Goal: Task Accomplishment & Management: Complete application form

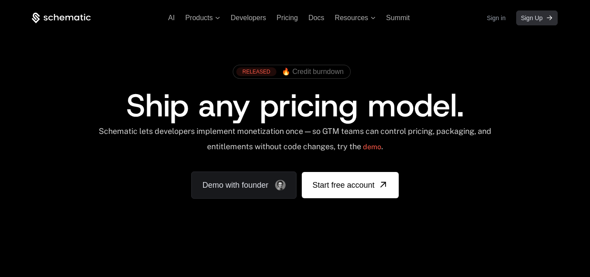
click at [541, 21] on span "Sign Up" at bounding box center [532, 18] width 22 height 9
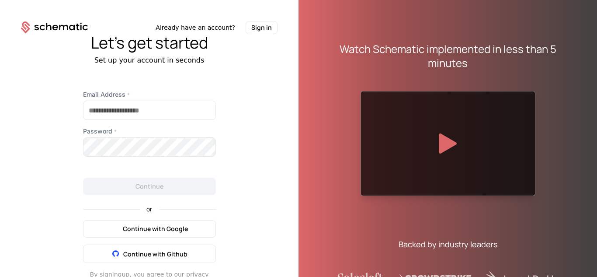
click at [162, 224] on span "Continue with Google" at bounding box center [155, 228] width 65 height 9
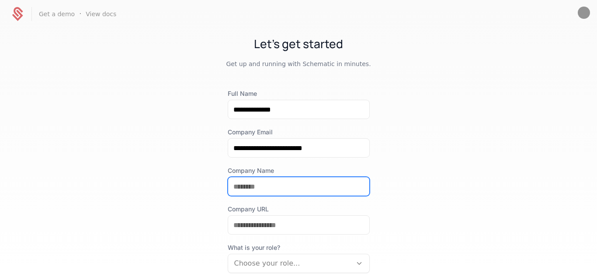
click at [275, 181] on input "Company Name" at bounding box center [298, 186] width 141 height 18
type input "*********"
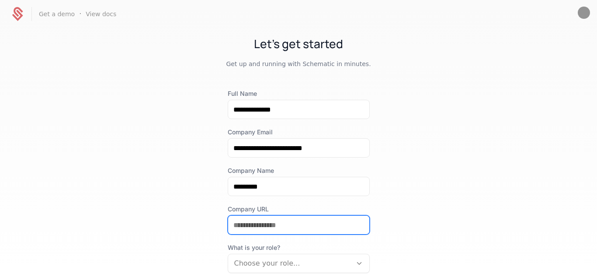
click at [263, 228] on input "Company URL" at bounding box center [298, 224] width 141 height 18
type input "*"
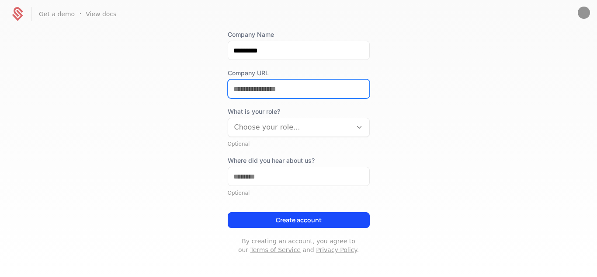
scroll to position [138, 0]
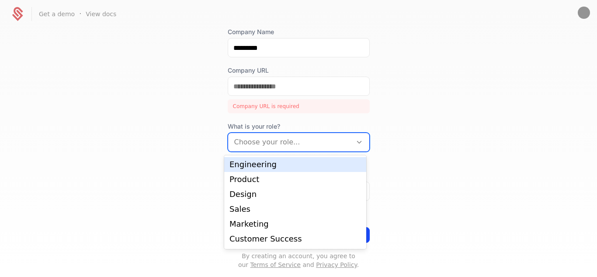
click at [326, 128] on div "What is your role? 7 results available. Use Up and Down to choose options, pres…" at bounding box center [299, 137] width 142 height 30
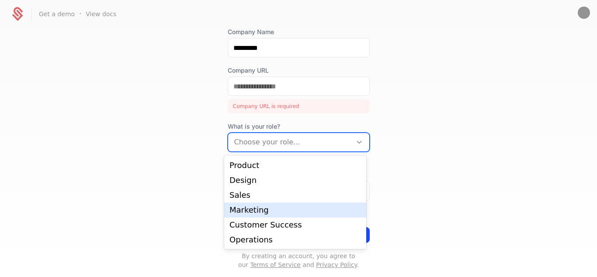
scroll to position [0, 0]
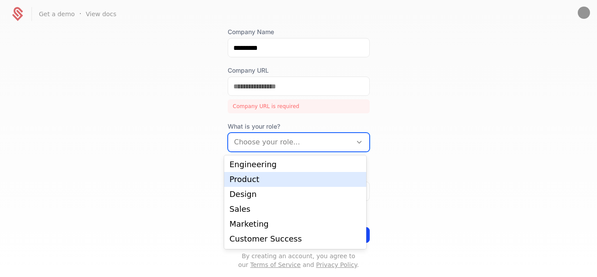
click at [291, 184] on div "Product" at bounding box center [295, 179] width 142 height 15
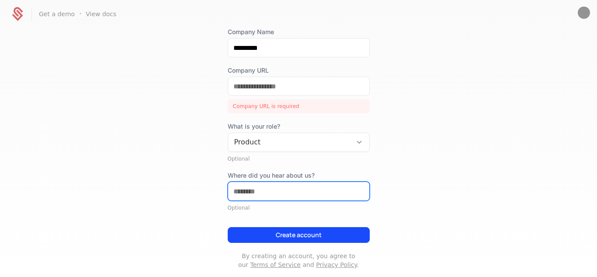
click at [289, 187] on input "Where did you hear about us?" at bounding box center [298, 191] width 141 height 18
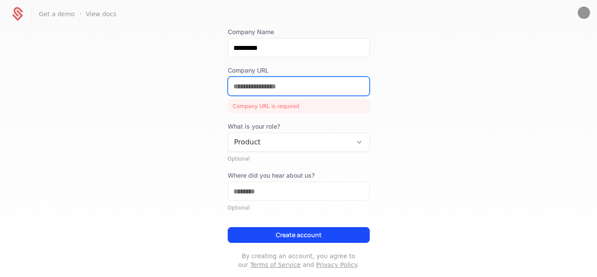
click at [314, 87] on input "Company URL" at bounding box center [298, 86] width 141 height 18
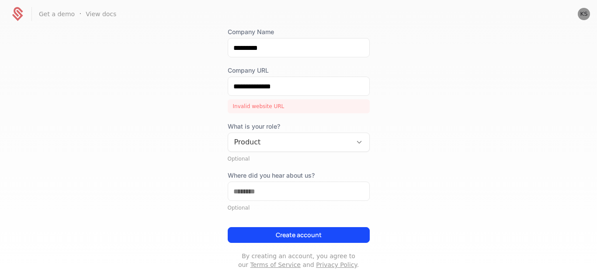
click at [267, 233] on button "Create account" at bounding box center [299, 235] width 142 height 16
click at [291, 233] on button "Create account" at bounding box center [299, 235] width 142 height 16
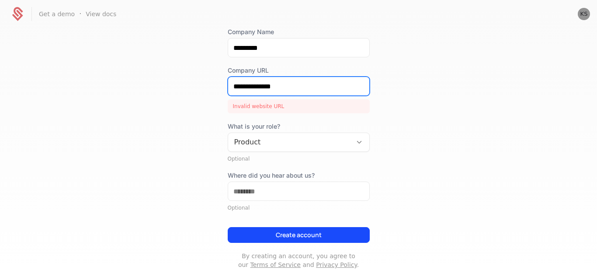
click at [287, 84] on input "**********" at bounding box center [298, 86] width 141 height 18
paste input "*********"
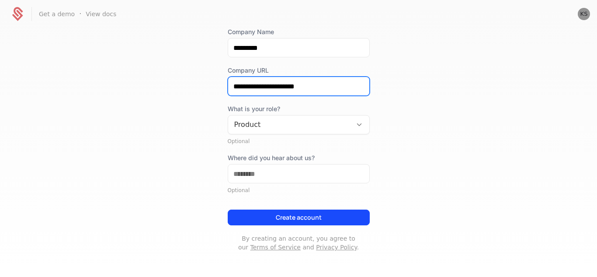
type input "**********"
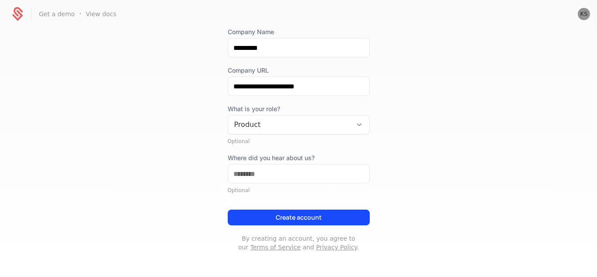
click at [310, 217] on button "Create account" at bounding box center [299, 217] width 142 height 16
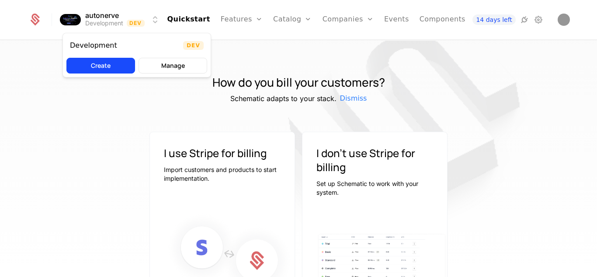
click at [69, 16] on html "autonerve Development Dev Quickstart Features Features Flags Catalog Plans Add …" at bounding box center [298, 138] width 597 height 277
click at [159, 73] on button "Manage" at bounding box center [172, 66] width 69 height 16
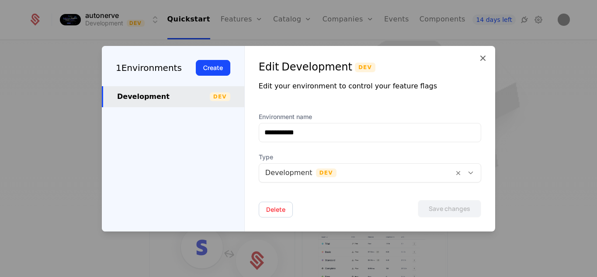
click at [482, 58] on icon at bounding box center [483, 58] width 10 height 10
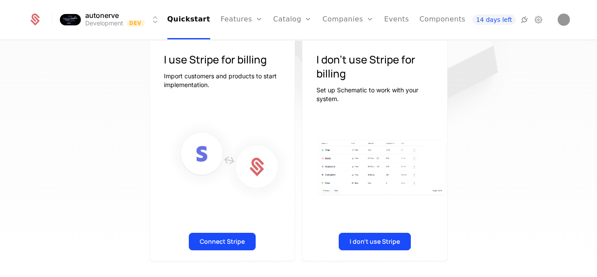
scroll to position [87, 0]
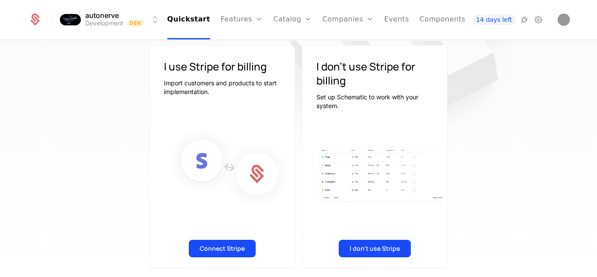
click at [214, 249] on button "Connect Stripe" at bounding box center [222, 247] width 67 height 17
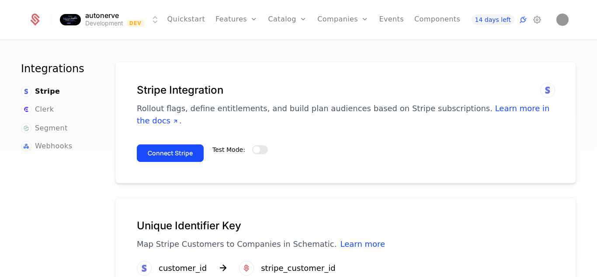
click at [258, 145] on button "Test Mode:" at bounding box center [260, 149] width 16 height 9
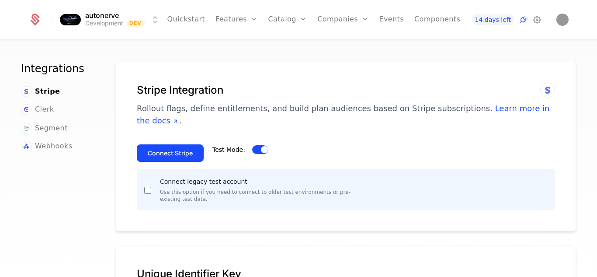
click at [171, 144] on button "Connect Stripe" at bounding box center [170, 152] width 67 height 17
click at [43, 109] on span "Clerk" at bounding box center [44, 109] width 19 height 10
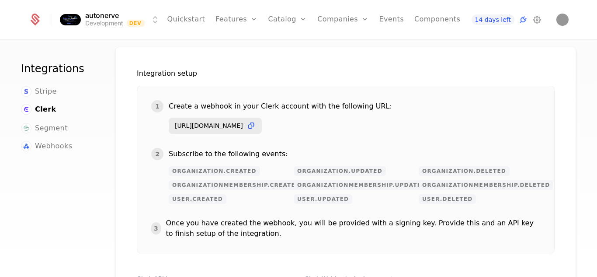
scroll to position [114, 0]
click at [256, 125] on icon at bounding box center [250, 124] width 9 height 9
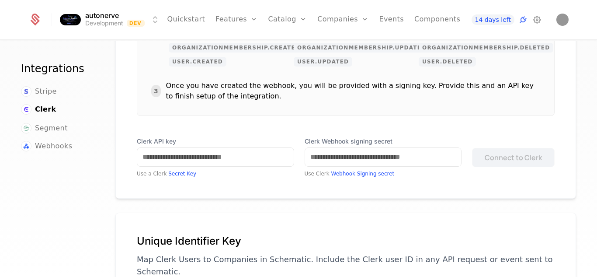
scroll to position [253, 0]
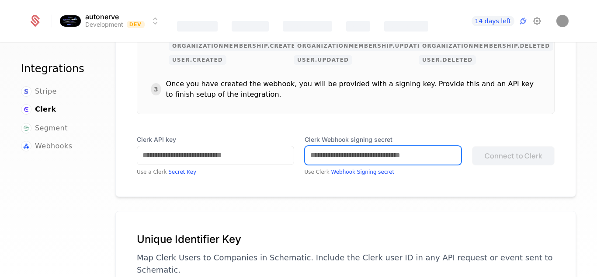
click at [346, 157] on input "Clerk Webhook signing secret" at bounding box center [383, 155] width 156 height 18
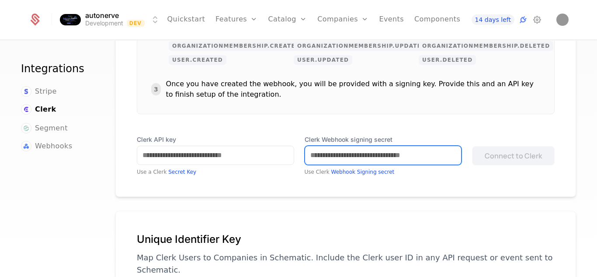
paste input "**********"
type input "**********"
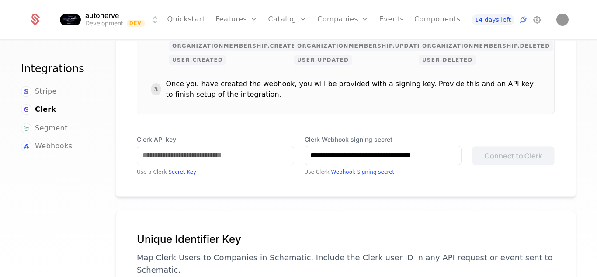
scroll to position [0, 0]
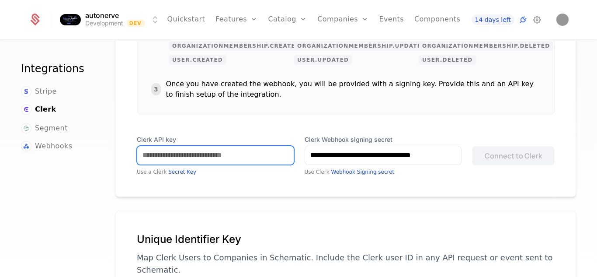
click at [189, 147] on input "Clerk API key" at bounding box center [215, 155] width 156 height 18
paste input "**********"
type input "**********"
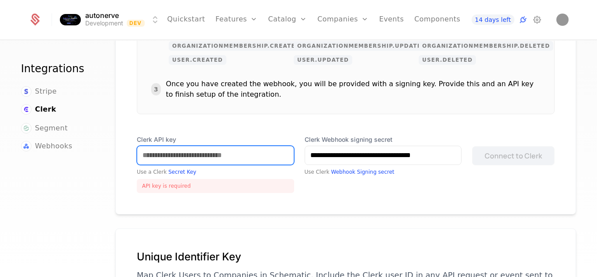
click at [192, 156] on input "Clerk API key" at bounding box center [215, 155] width 156 height 18
paste input "**********"
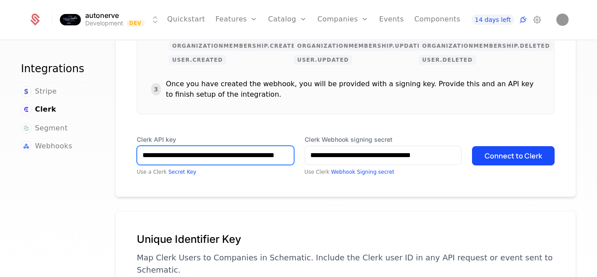
type input "**********"
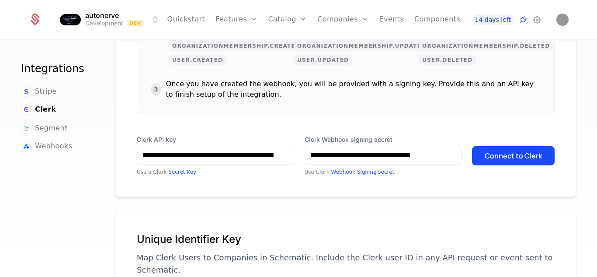
scroll to position [0, 0]
click at [491, 153] on button "Connect to Clerk" at bounding box center [513, 155] width 83 height 19
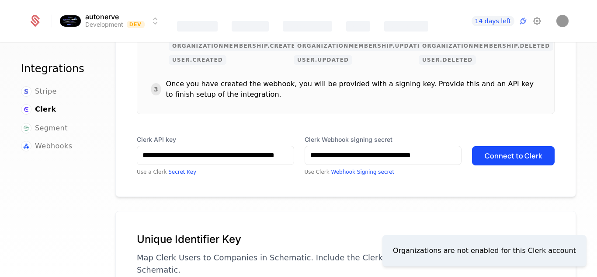
click at [510, 159] on button "Connect to Clerk" at bounding box center [513, 155] width 83 height 19
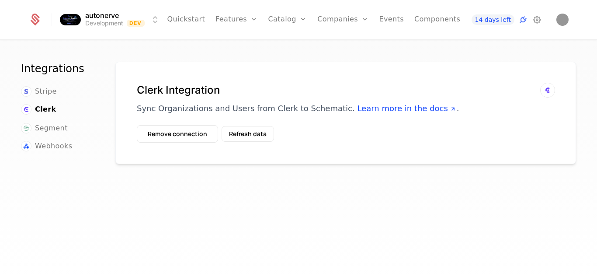
click at [240, 127] on button "Refresh data" at bounding box center [248, 134] width 52 height 16
click at [241, 138] on button "Refresh data" at bounding box center [248, 134] width 52 height 16
click at [280, 19] on link "Catalog" at bounding box center [287, 19] width 39 height 39
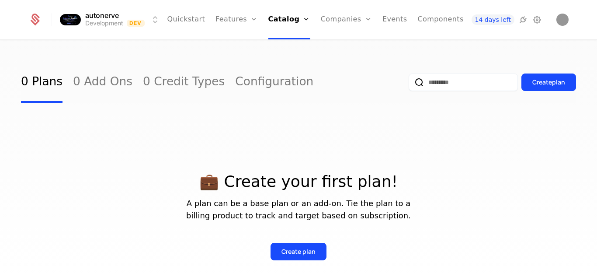
click at [284, 46] on link "Plans" at bounding box center [301, 42] width 45 height 7
click at [297, 251] on div "Create plan" at bounding box center [298, 251] width 34 height 9
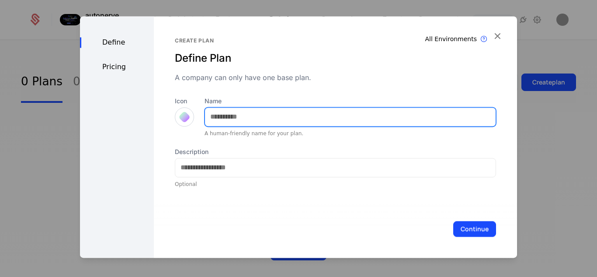
click at [312, 121] on input "Name" at bounding box center [350, 116] width 291 height 18
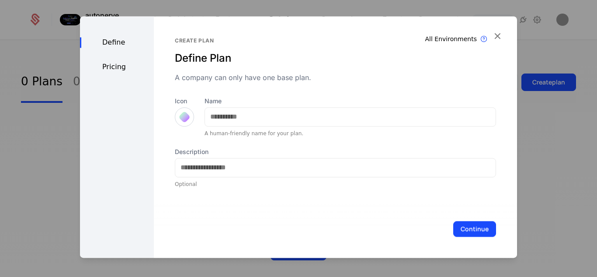
click at [183, 115] on div at bounding box center [184, 116] width 19 height 19
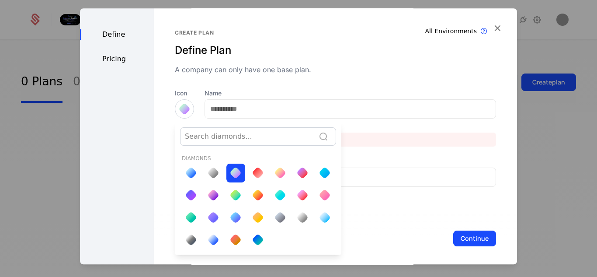
click at [212, 173] on div at bounding box center [213, 172] width 12 height 12
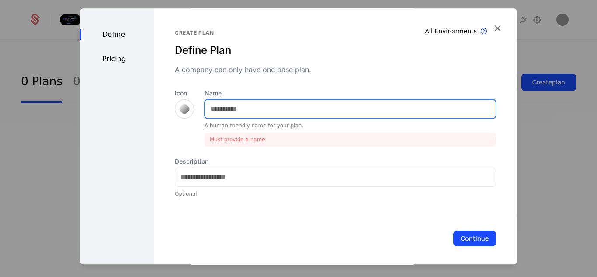
click at [227, 113] on input "Name" at bounding box center [350, 109] width 291 height 18
type input "*"
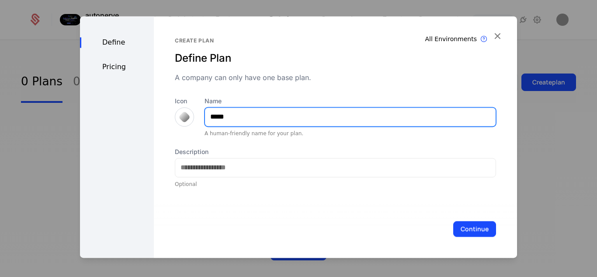
type input "****"
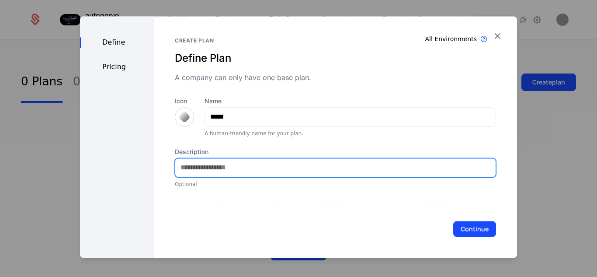
click at [229, 172] on input "Description" at bounding box center [335, 167] width 320 height 18
type input "**********"
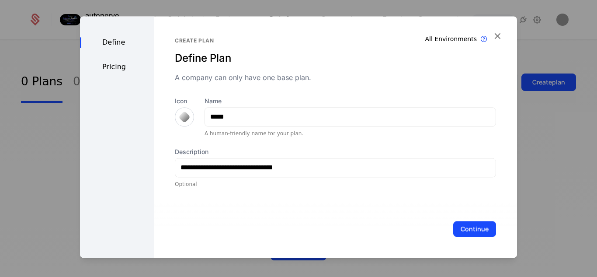
click at [469, 227] on button "Continue" at bounding box center [474, 229] width 43 height 16
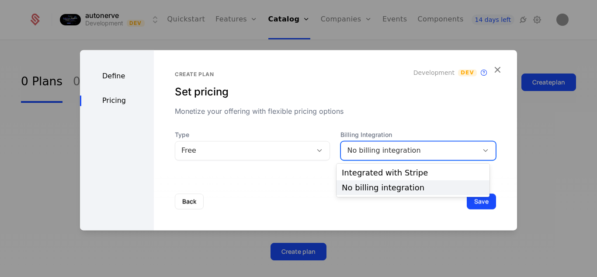
click at [402, 154] on div "No billing integration" at bounding box center [409, 150] width 125 height 10
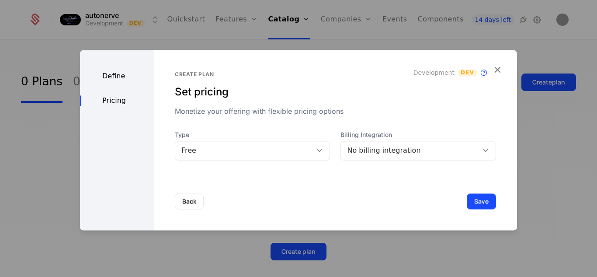
click at [284, 21] on div at bounding box center [298, 138] width 597 height 277
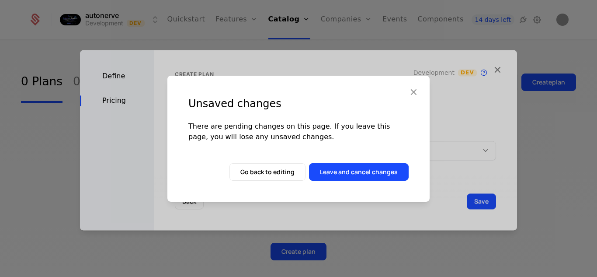
click at [408, 97] on button "button" at bounding box center [413, 92] width 11 height 13
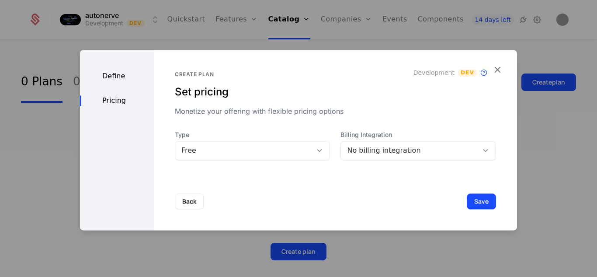
click at [496, 73] on icon "button" at bounding box center [497, 69] width 11 height 11
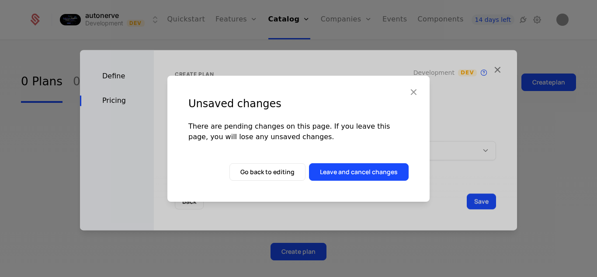
click at [335, 170] on button "Leave and cancel changes" at bounding box center [359, 171] width 100 height 17
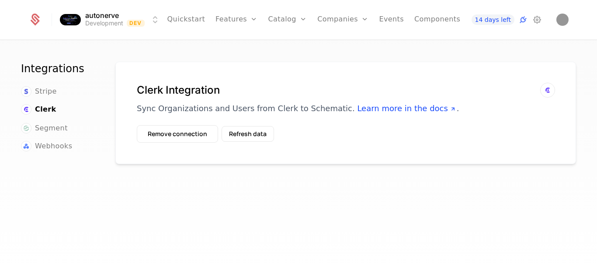
click at [41, 92] on span "Stripe" at bounding box center [46, 91] width 22 height 10
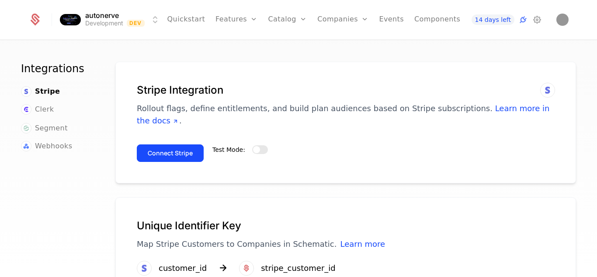
click at [178, 144] on button "Connect Stripe" at bounding box center [170, 152] width 67 height 17
